Goal: Obtain resource: Download file/media

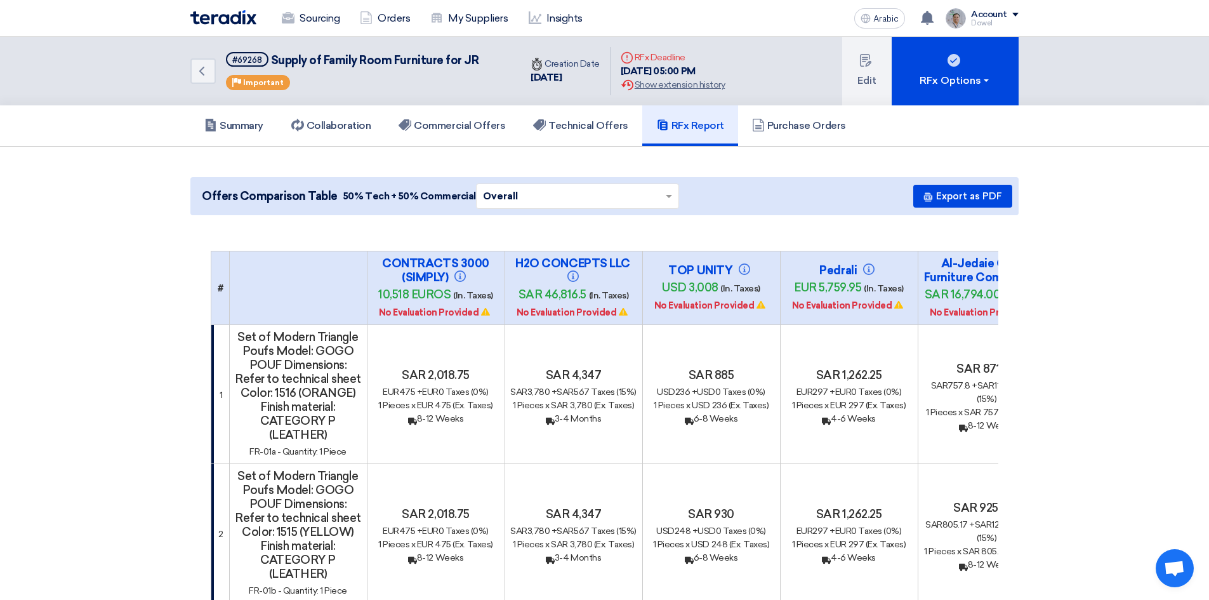
scroll to position [0, 332]
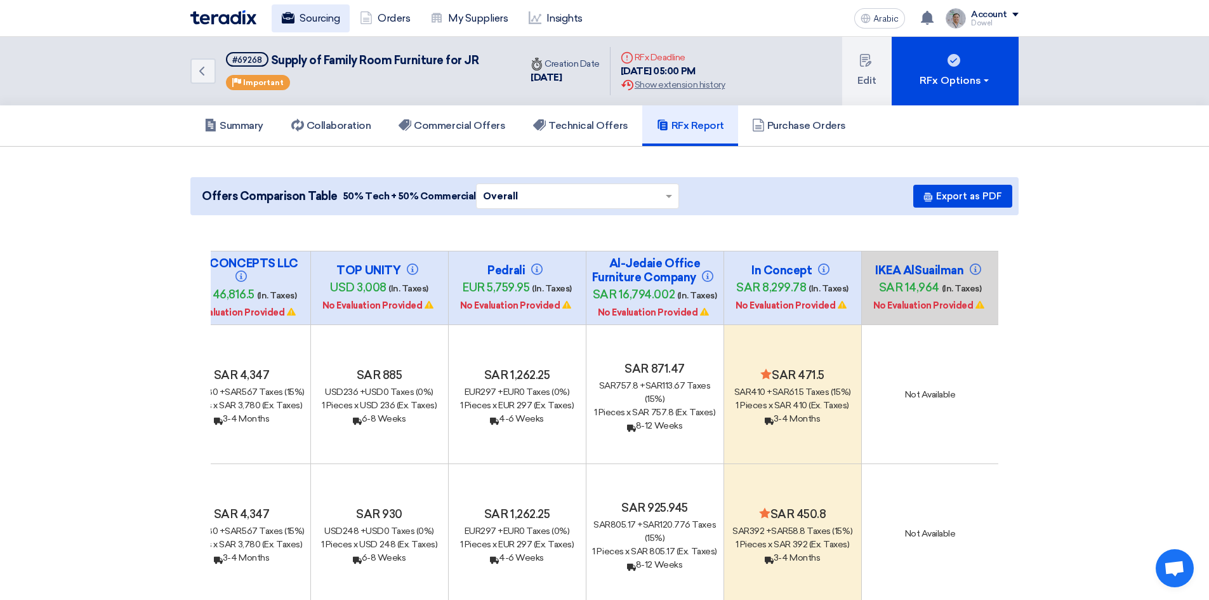
click at [284, 18] on icon at bounding box center [288, 17] width 13 height 13
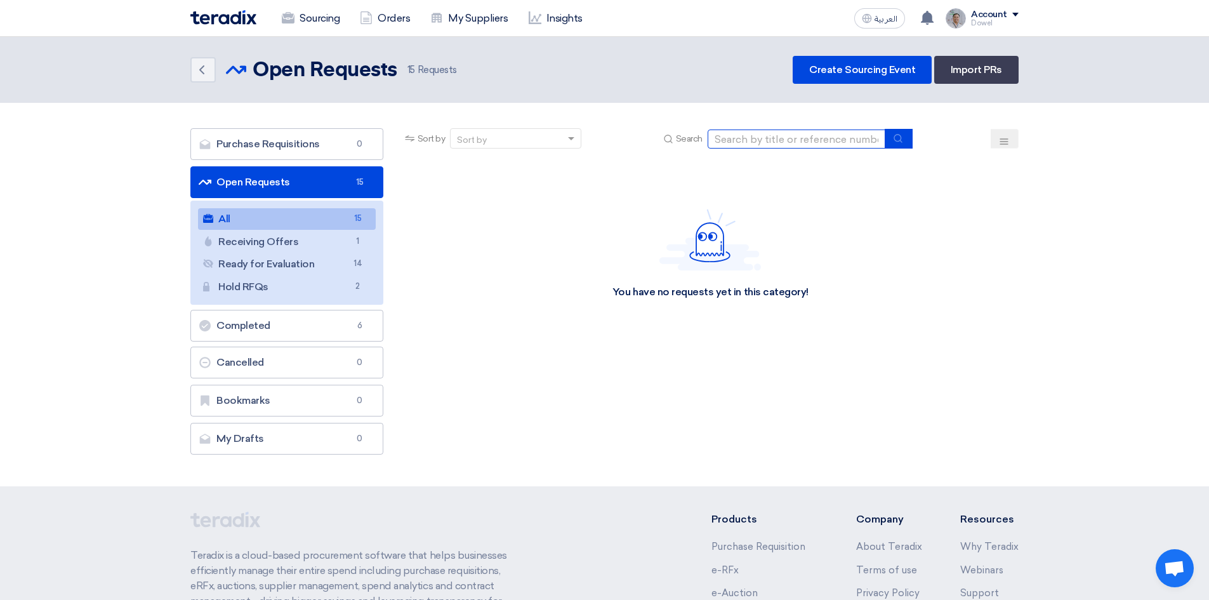
click at [746, 137] on input at bounding box center [797, 138] width 178 height 19
type input "mall furniture"
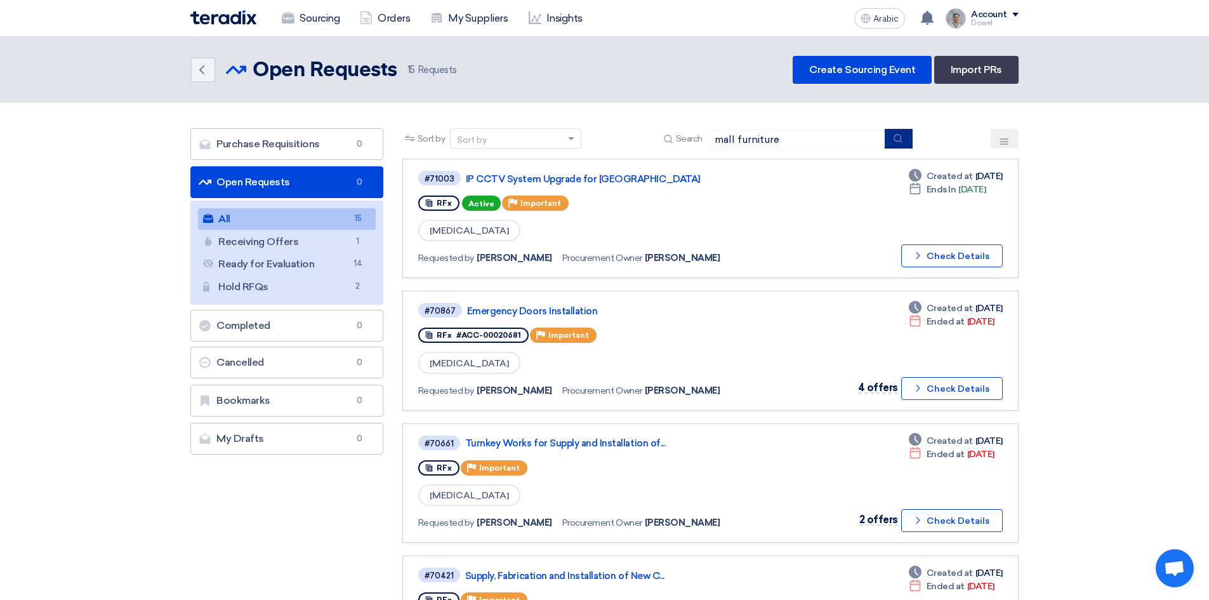
click at [899, 138] on icon "submit" at bounding box center [898, 138] width 10 height 10
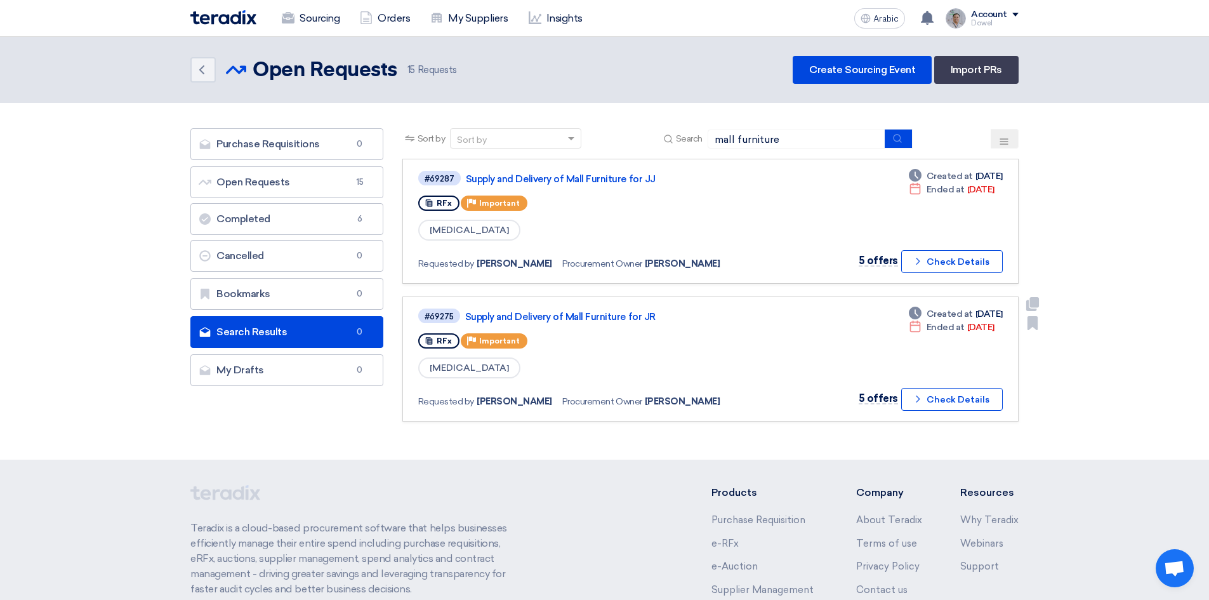
click at [610, 320] on link "Supply and Delivery of Mall Furniture for JR" at bounding box center [623, 316] width 317 height 11
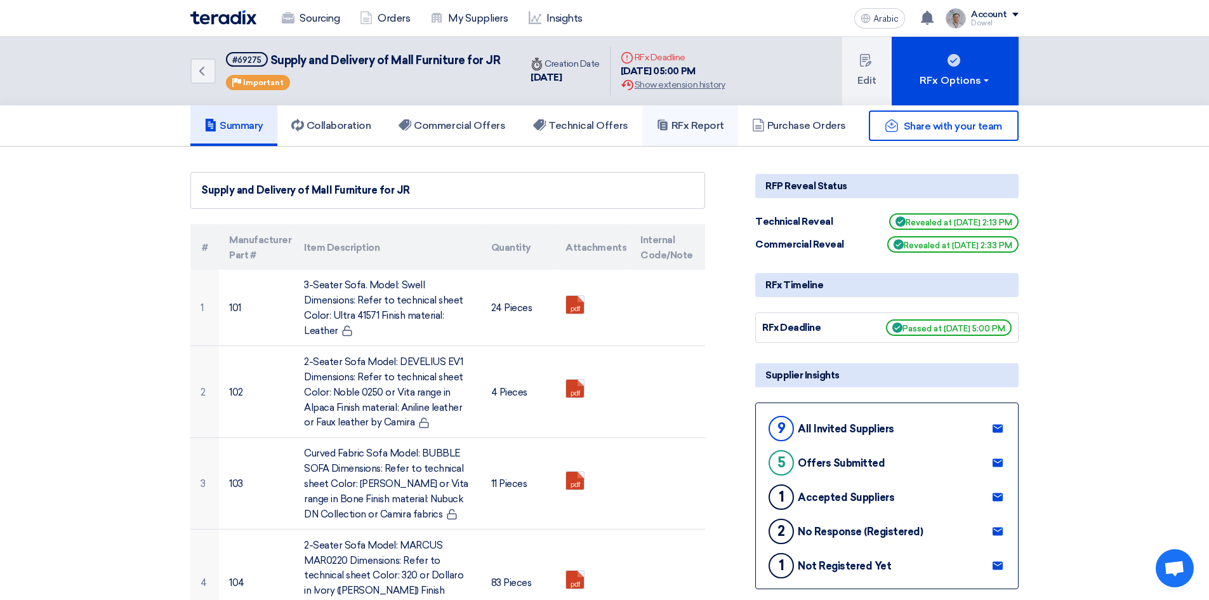
click at [693, 123] on font "RFx Report" at bounding box center [697, 125] width 53 height 12
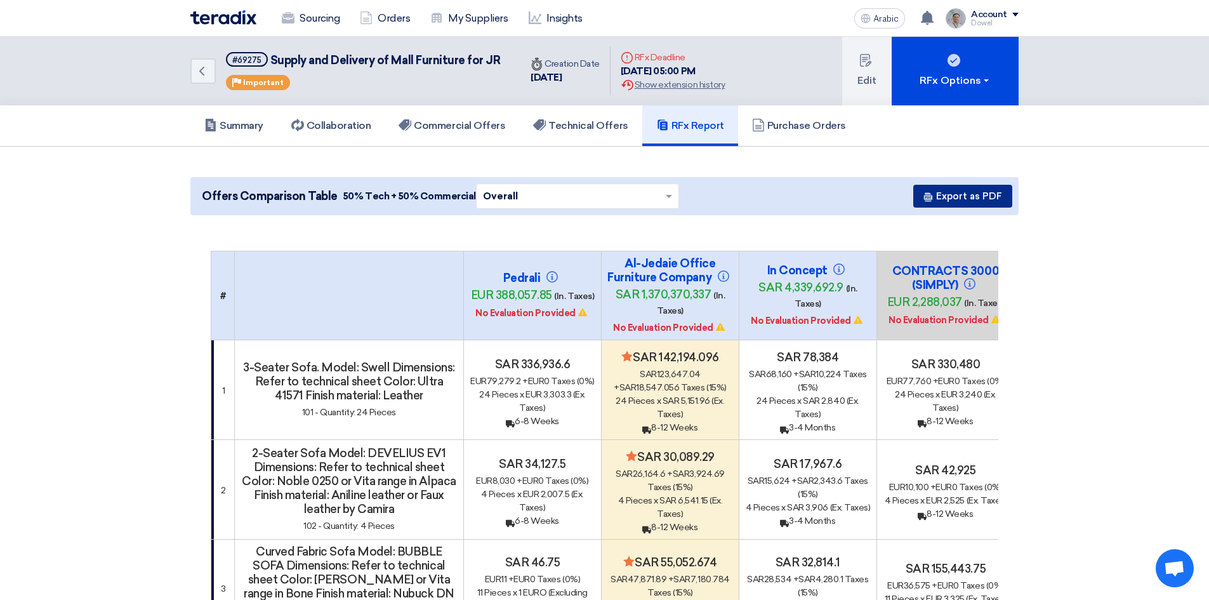
click at [970, 199] on font "Export as PDF" at bounding box center [969, 195] width 66 height 11
click at [481, 124] on font "Commercial Offers" at bounding box center [459, 125] width 91 height 12
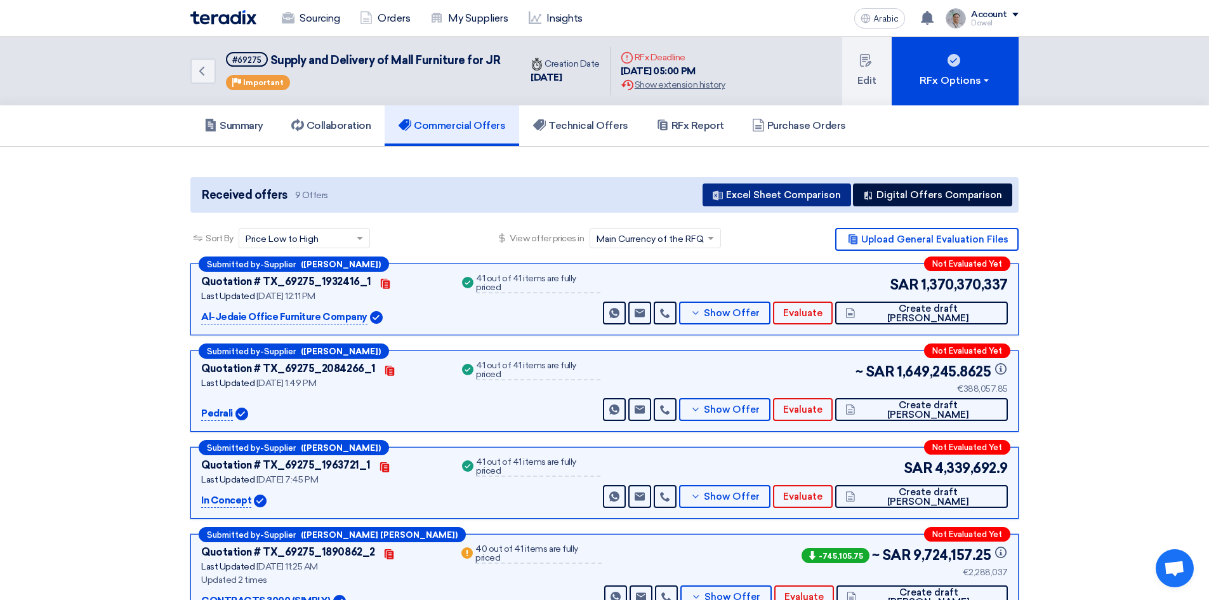
click at [779, 195] on font "Excel Sheet Comparison" at bounding box center [783, 194] width 115 height 11
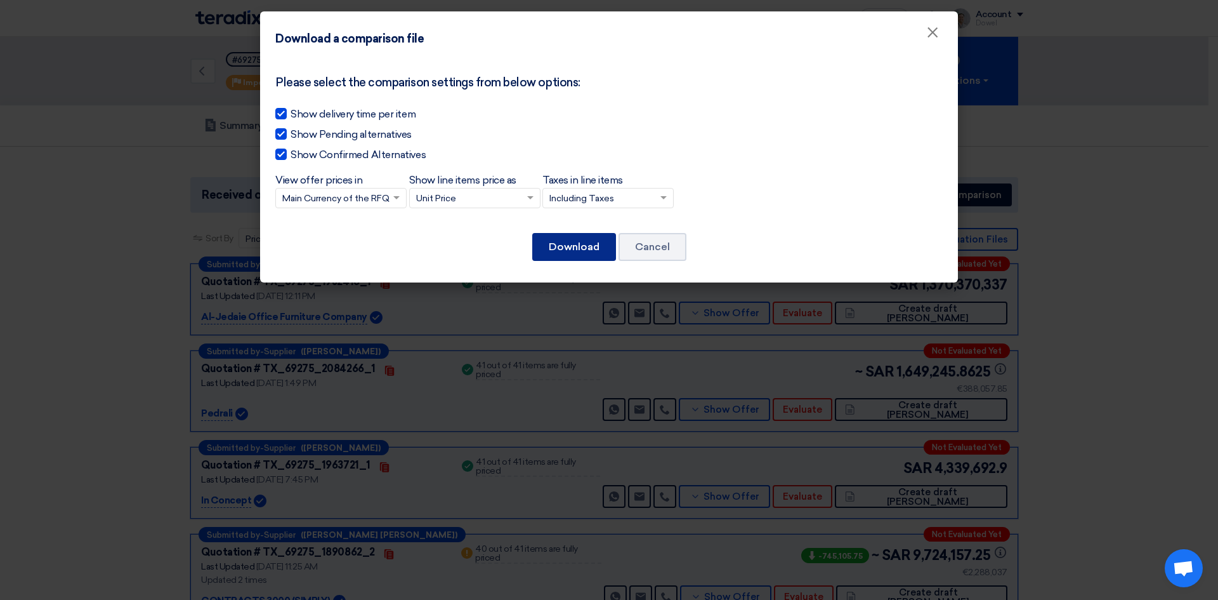
click at [568, 251] on font "Download" at bounding box center [574, 246] width 51 height 12
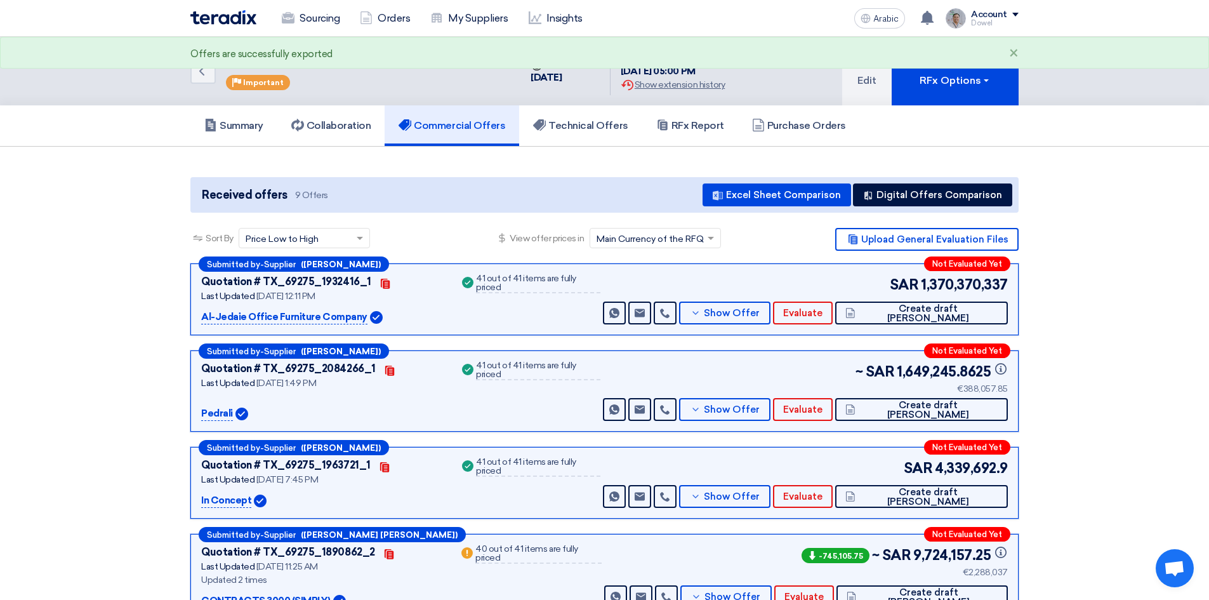
click at [908, 137] on div "Summary Collaboration Commercial Offers Technical Offers RFx Report Purchase Or…" at bounding box center [604, 125] width 828 height 41
